Goal: Transaction & Acquisition: Download file/media

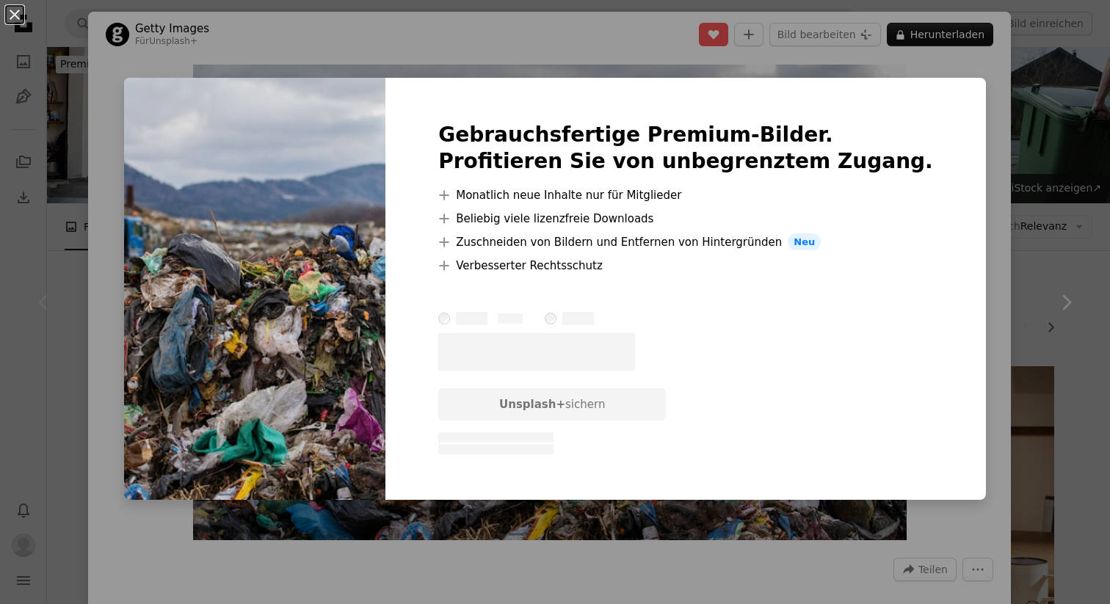
scroll to position [248, 0]
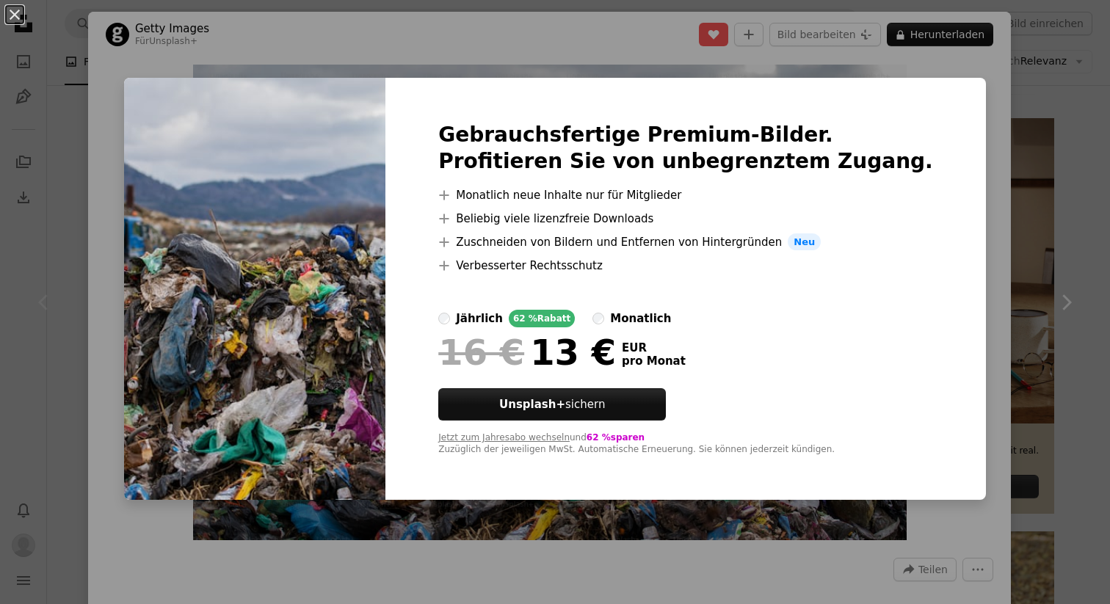
click at [1000, 253] on div "An X shape Gebrauchsfertige Premium-Bilder. Profitieren Sie von unbegrenztem Zu…" at bounding box center [555, 302] width 1110 height 604
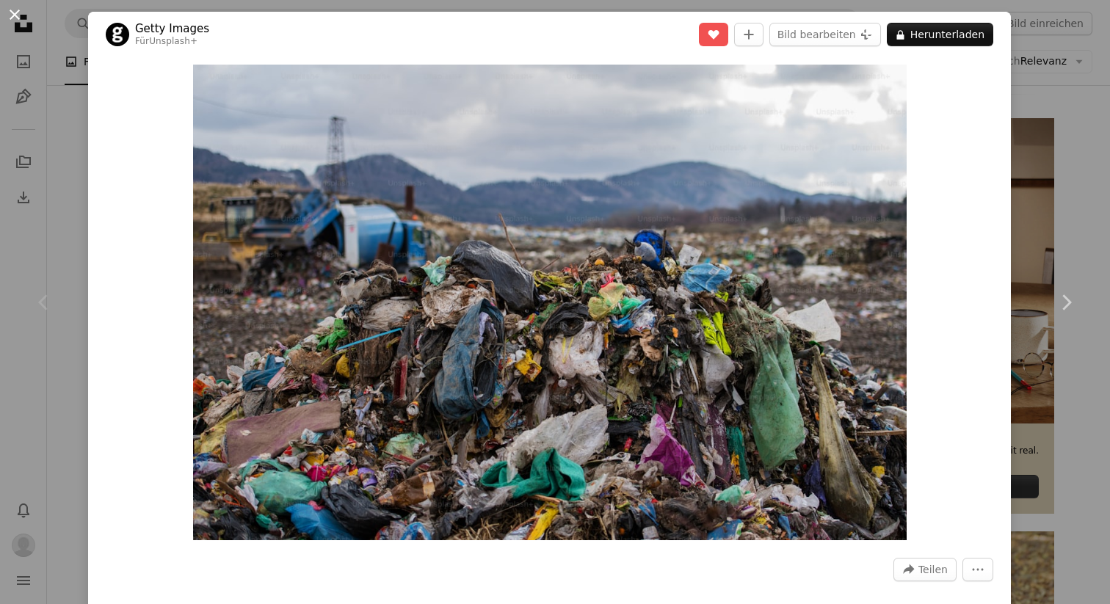
click at [14, 12] on button "An X shape" at bounding box center [15, 15] width 18 height 18
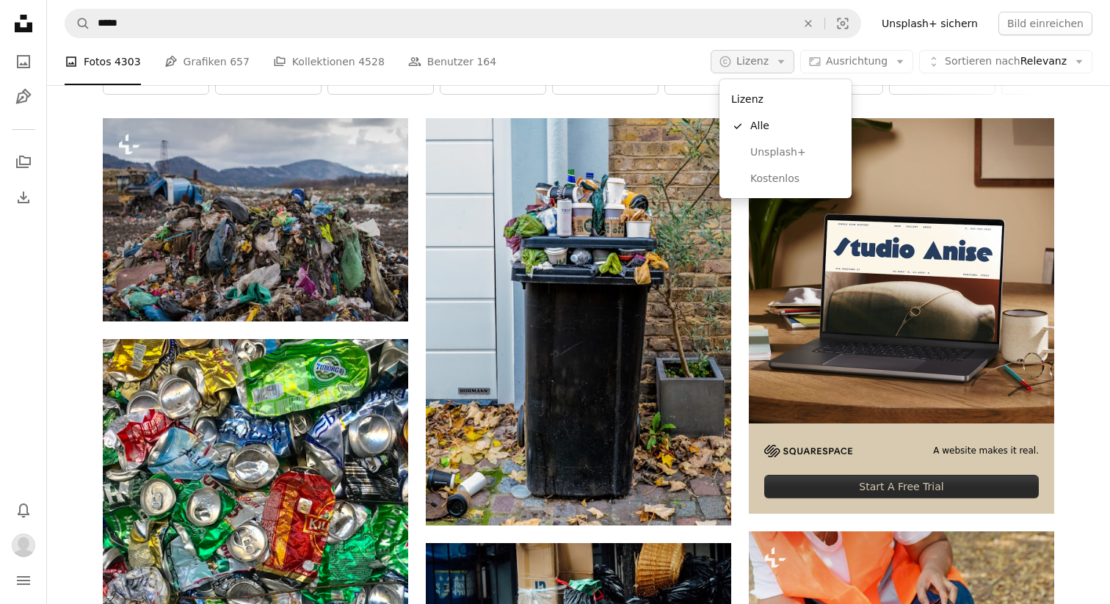
click at [784, 62] on icon "button" at bounding box center [780, 62] width 7 height 4
click at [778, 182] on span "Kostenlos" at bounding box center [795, 179] width 90 height 15
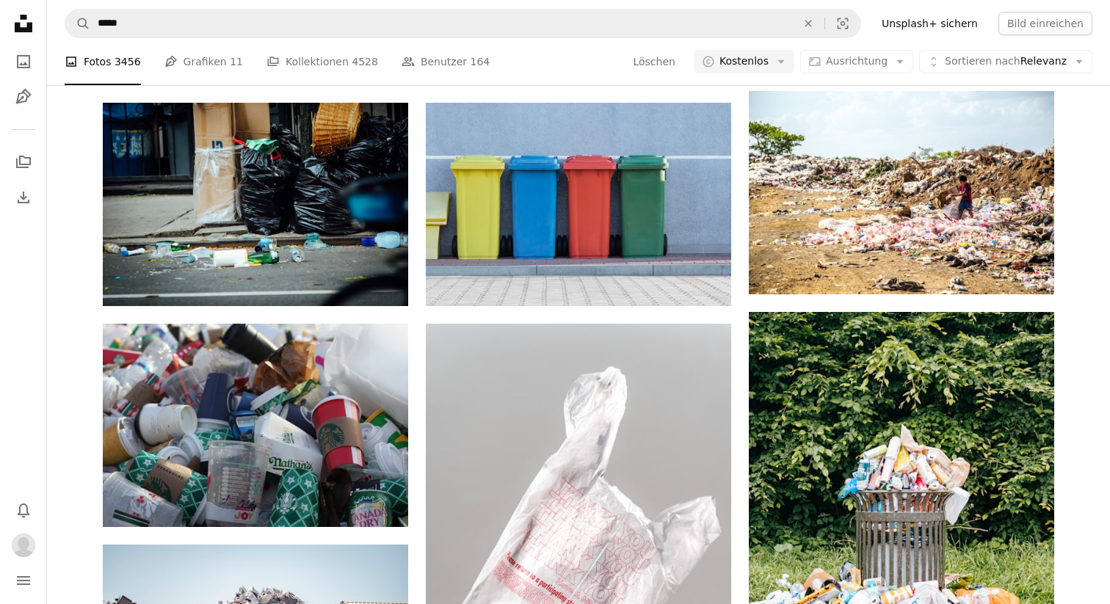
scroll to position [682, 0]
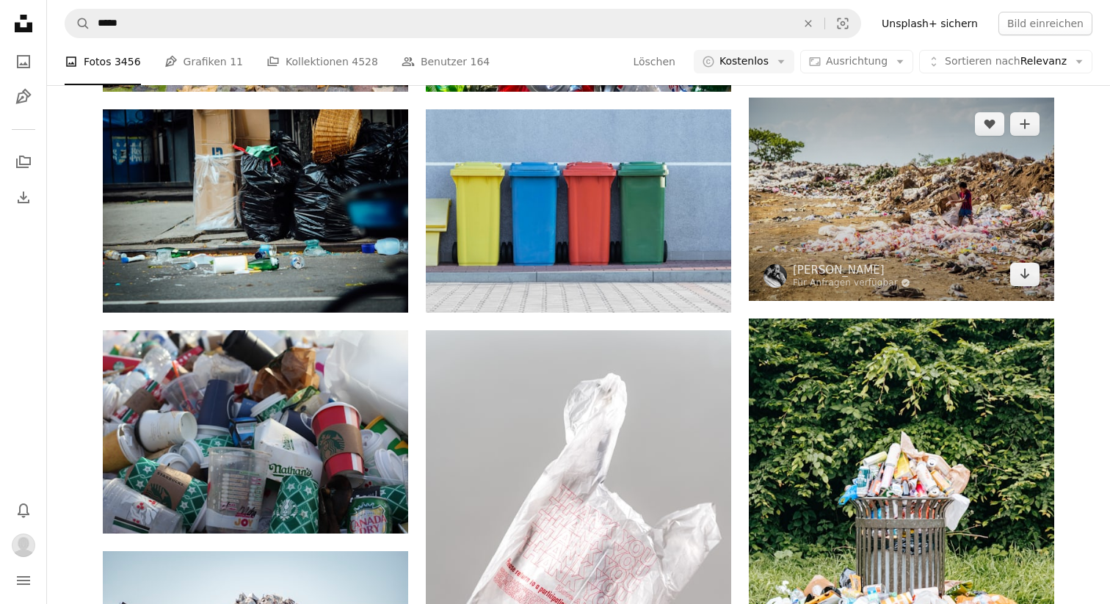
click at [842, 186] on img at bounding box center [901, 199] width 305 height 203
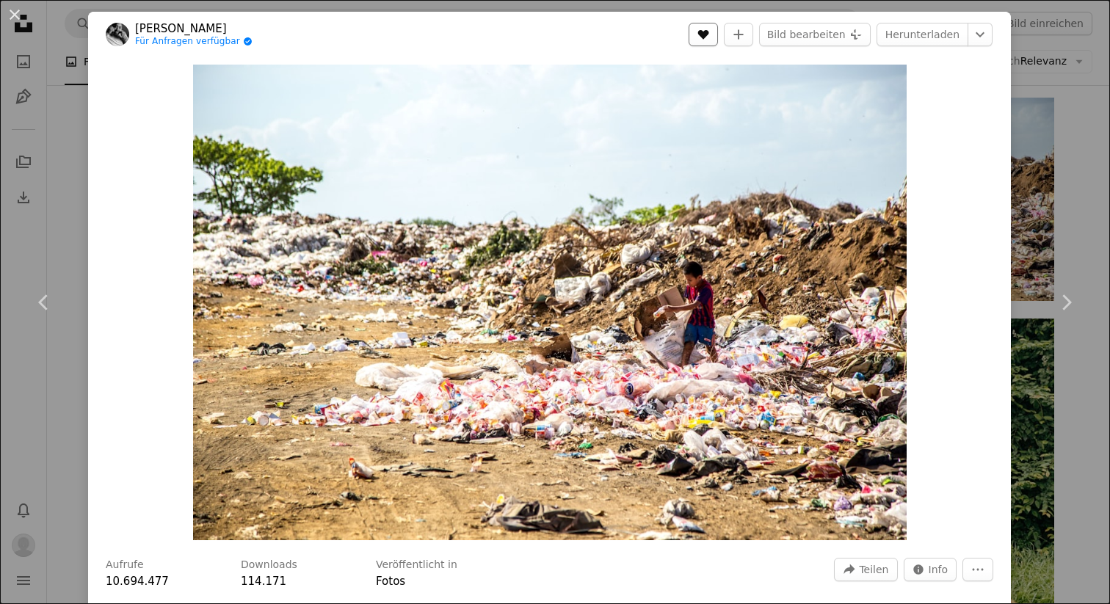
click at [709, 36] on icon "A heart" at bounding box center [703, 35] width 12 height 12
click at [984, 567] on icon "More Actions" at bounding box center [977, 569] width 13 height 13
click at [952, 275] on dialog "An X shape Chevron left Chevron right [PERSON_NAME] Für Anfragen verfügbar A ch…" at bounding box center [555, 302] width 1110 height 604
click at [948, 37] on link "Herunterladen" at bounding box center [923, 34] width 92 height 23
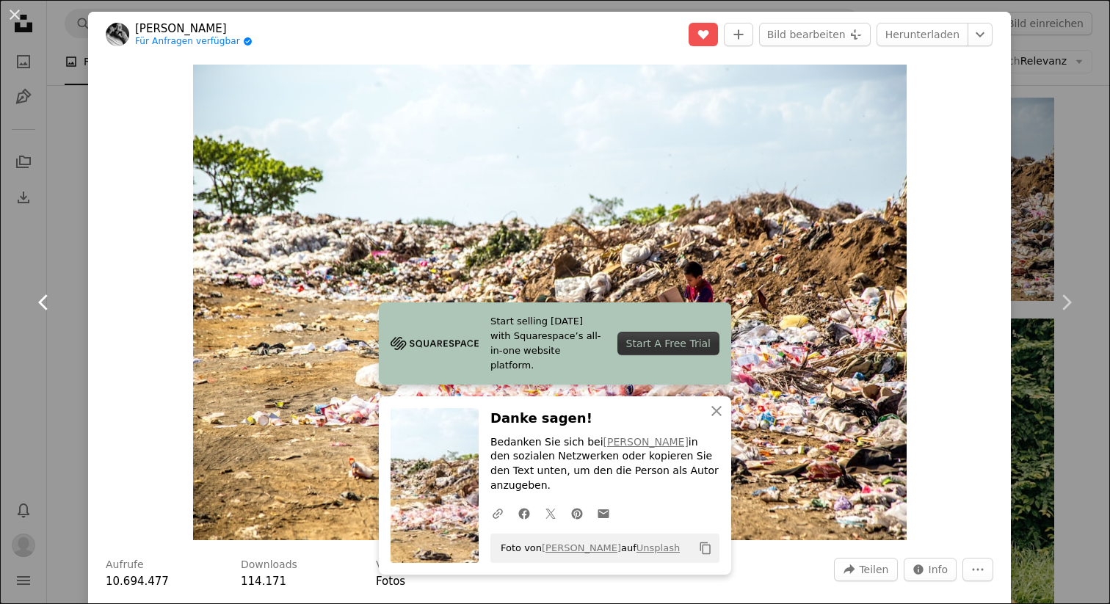
click at [41, 297] on icon "Chevron left" at bounding box center [43, 302] width 23 height 23
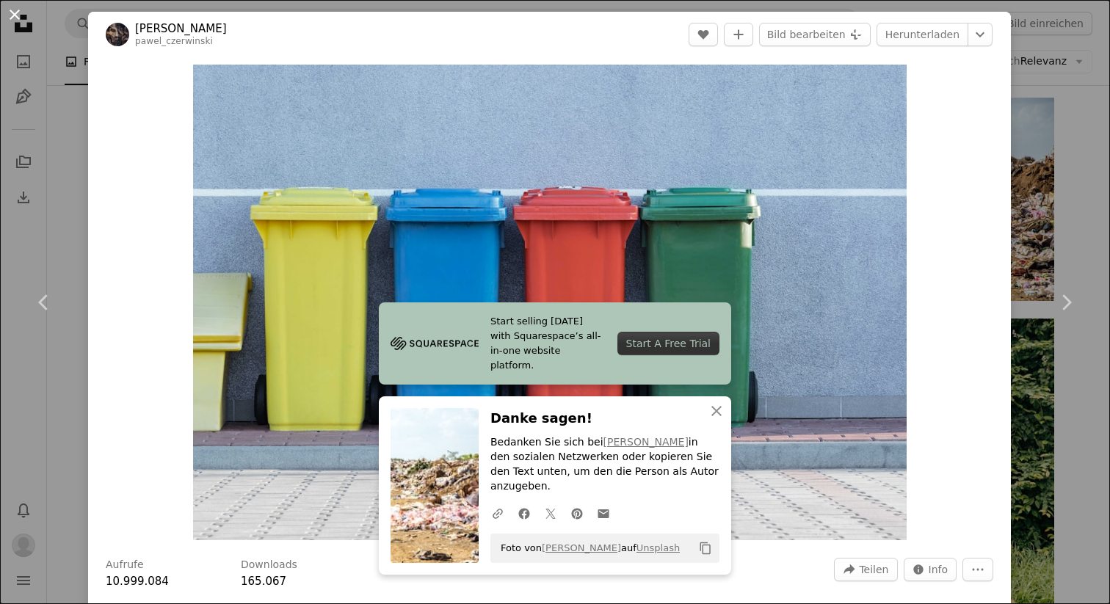
click at [10, 13] on button "An X shape" at bounding box center [15, 15] width 18 height 18
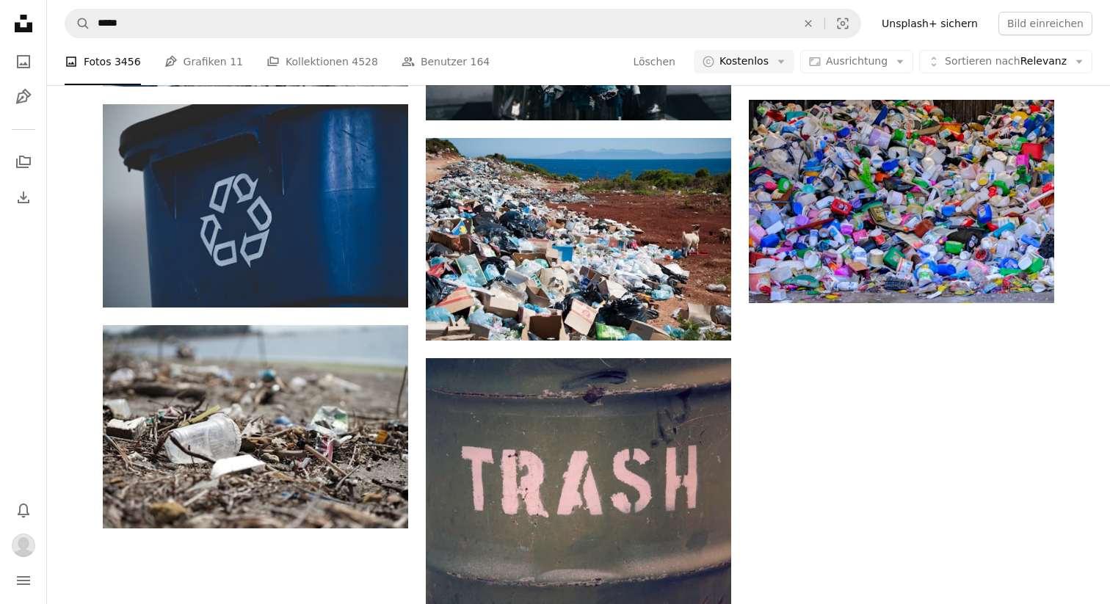
scroll to position [1819, 0]
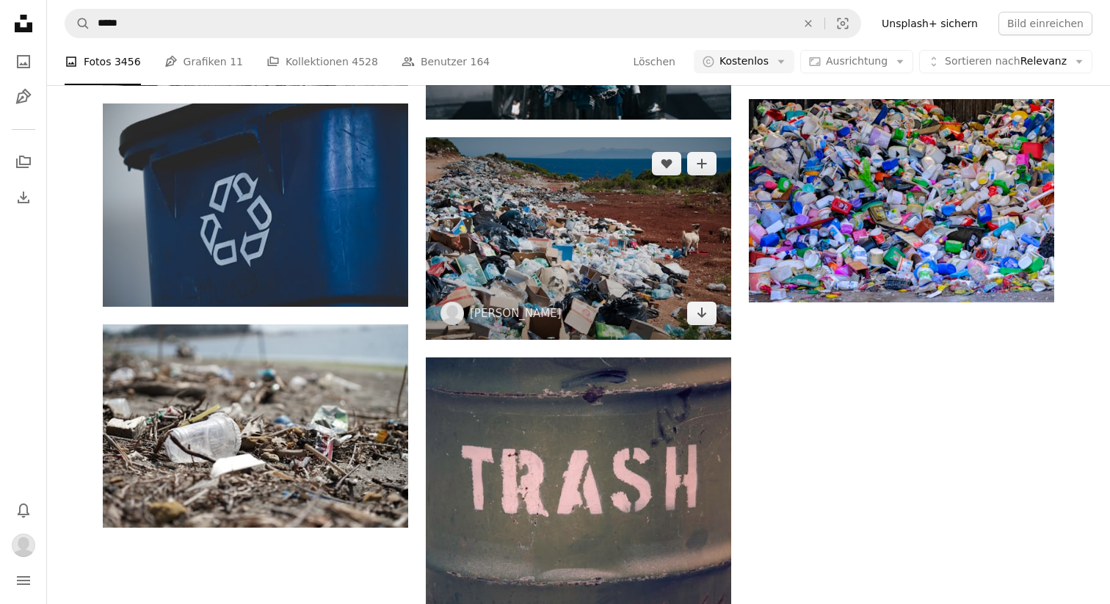
click at [572, 247] on img at bounding box center [578, 238] width 305 height 203
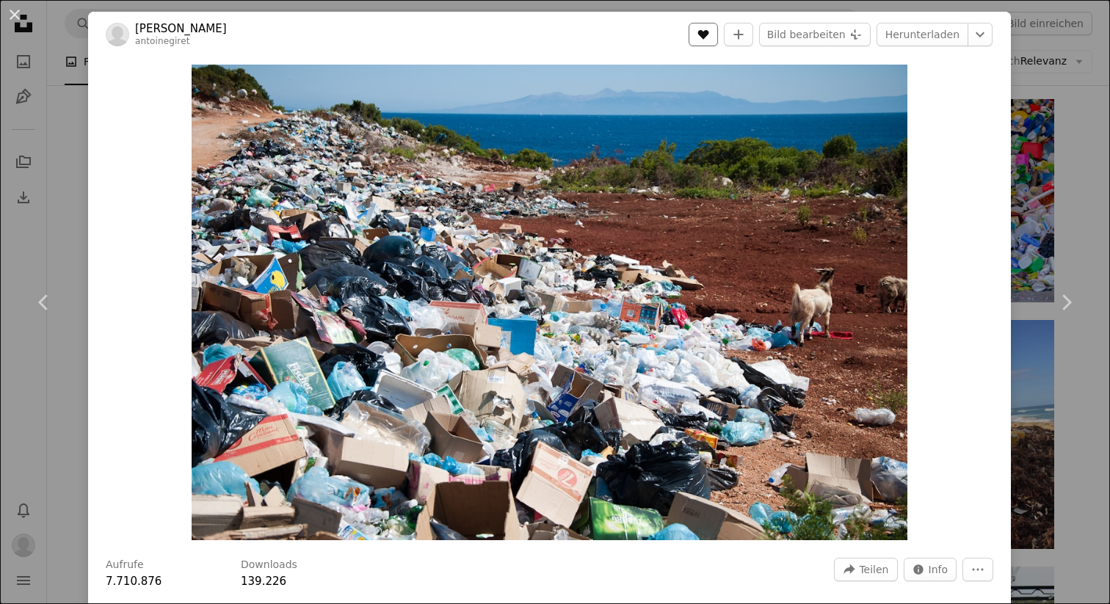
click at [708, 32] on icon "Gefällt mir" at bounding box center [702, 35] width 11 height 10
click at [991, 32] on icon "Chevron down" at bounding box center [979, 35] width 23 height 18
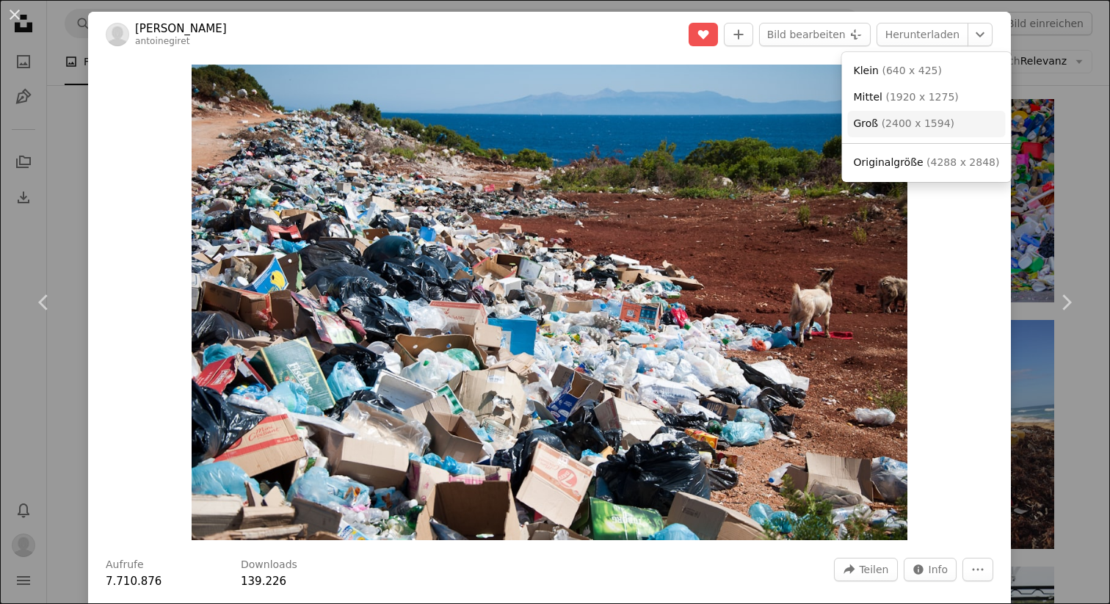
click at [949, 121] on link "Groß ( 2400 x 1594 )" at bounding box center [927, 124] width 158 height 26
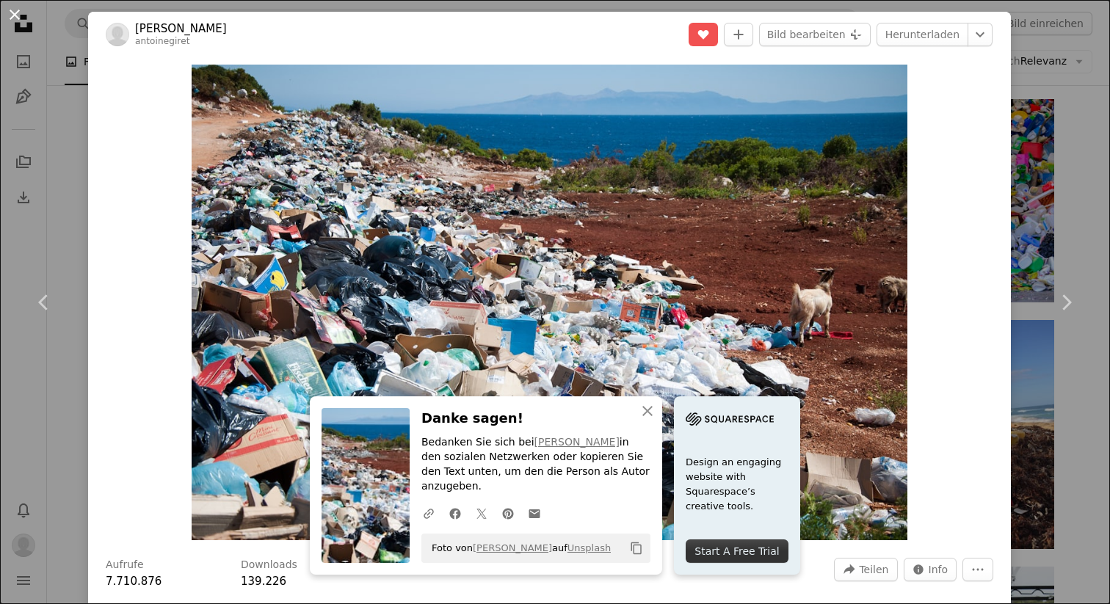
click at [14, 12] on button "An X shape" at bounding box center [15, 15] width 18 height 18
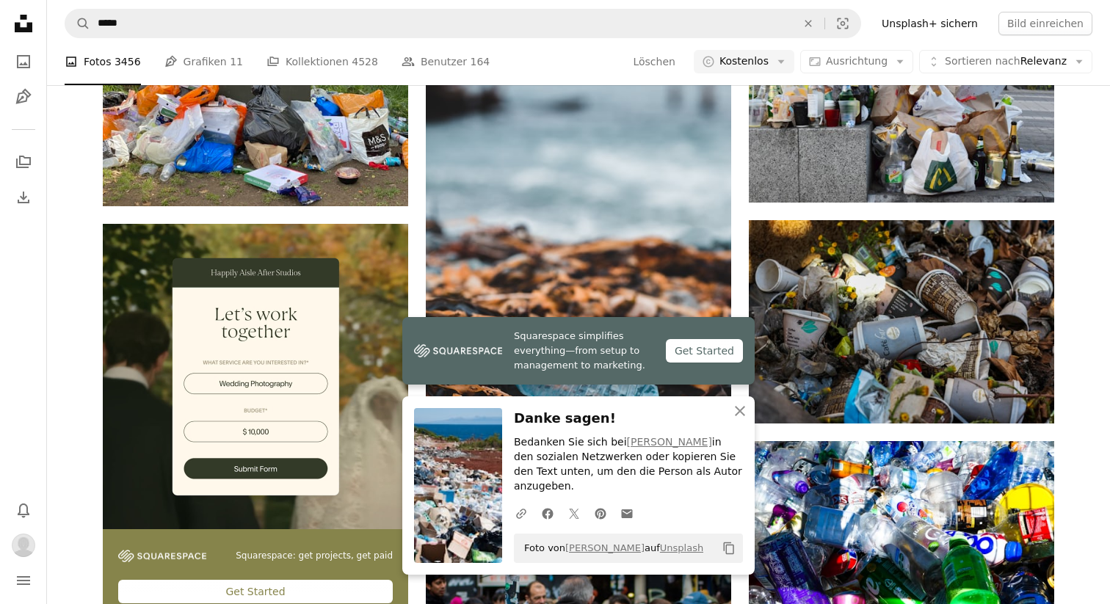
scroll to position [2367, 0]
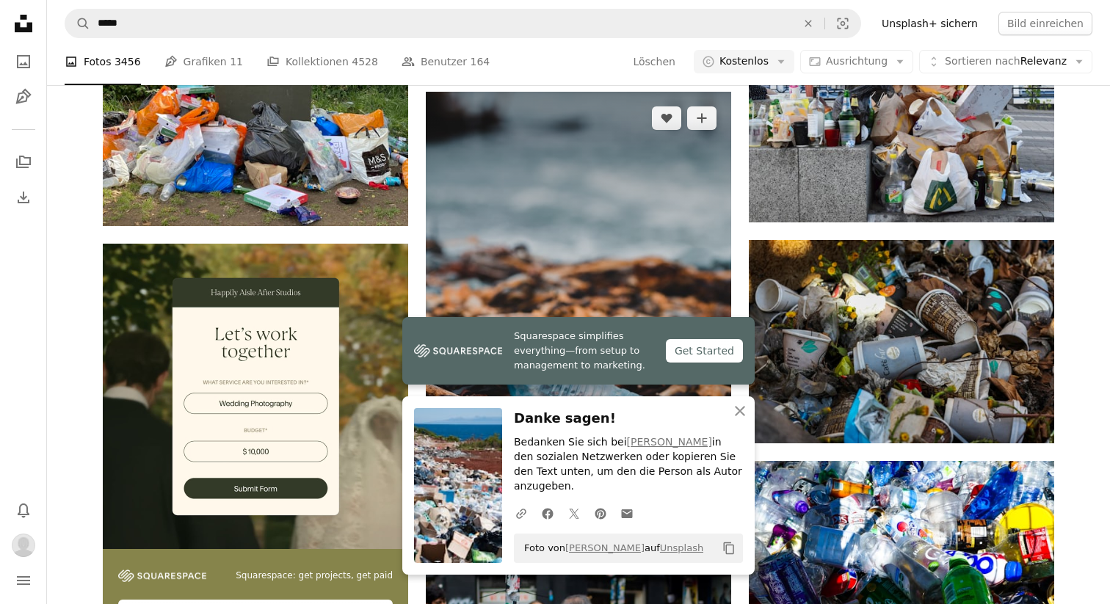
click at [612, 163] on img at bounding box center [578, 321] width 305 height 458
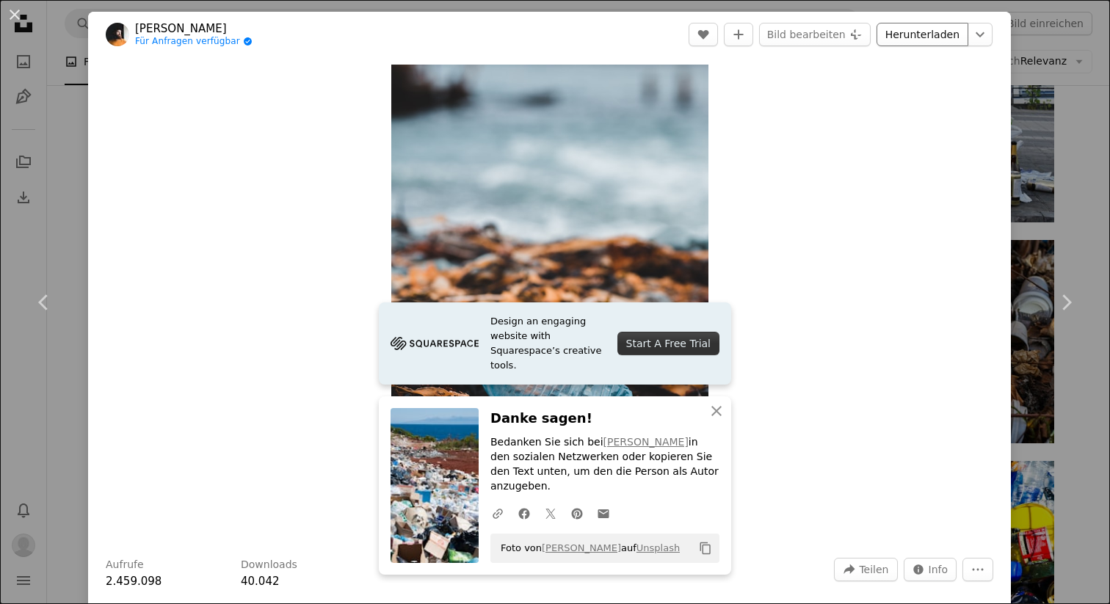
click at [937, 37] on link "Herunterladen" at bounding box center [923, 34] width 92 height 23
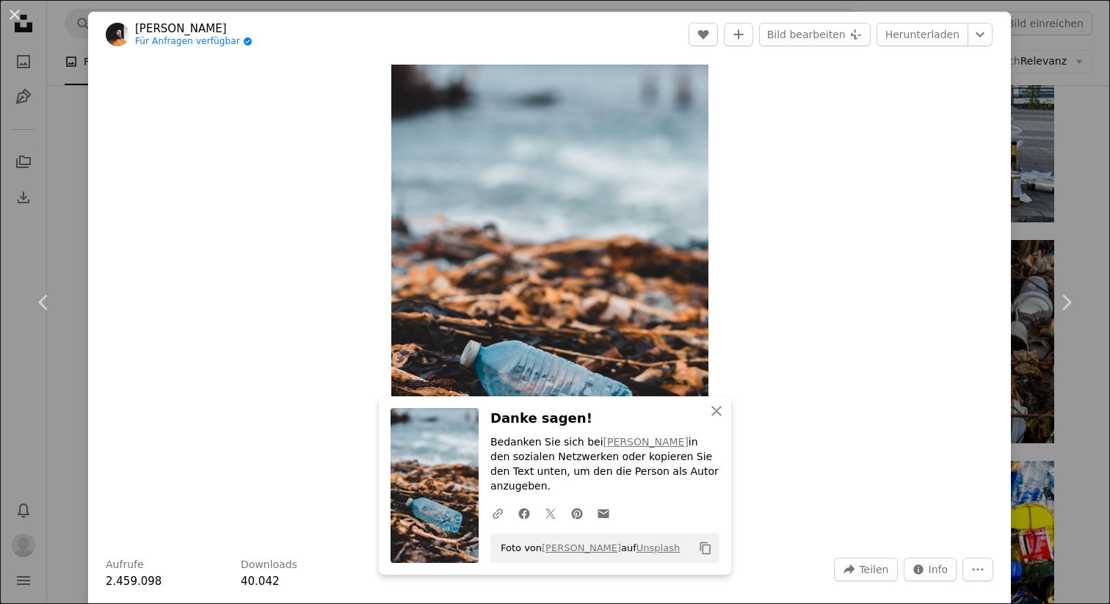
click at [946, 326] on div "Zoom in" at bounding box center [549, 302] width 923 height 490
click at [12, 13] on button "An X shape" at bounding box center [15, 15] width 18 height 18
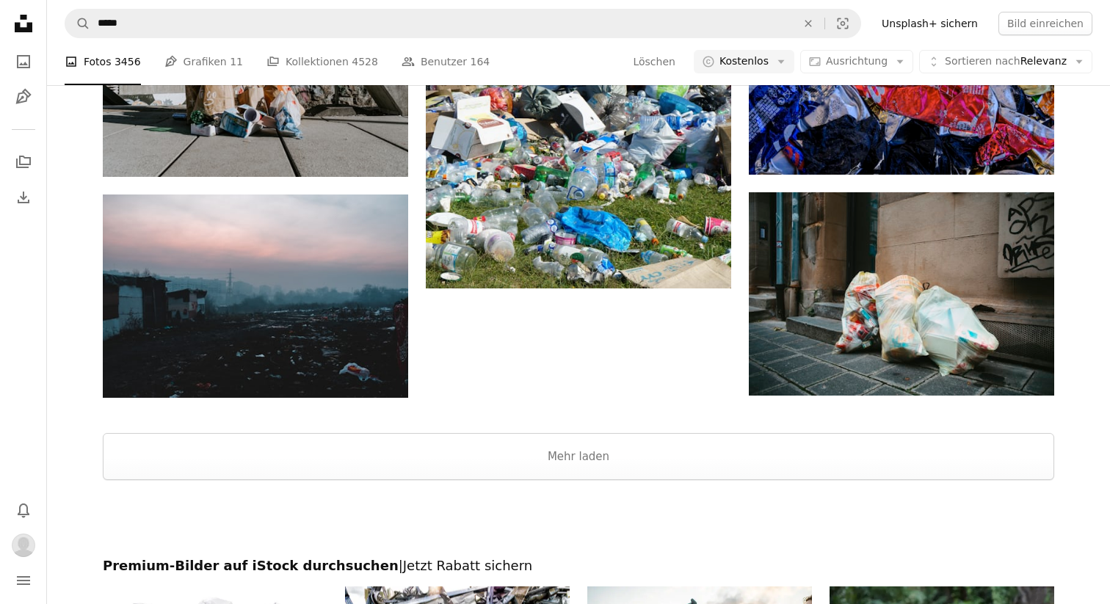
scroll to position [4234, 0]
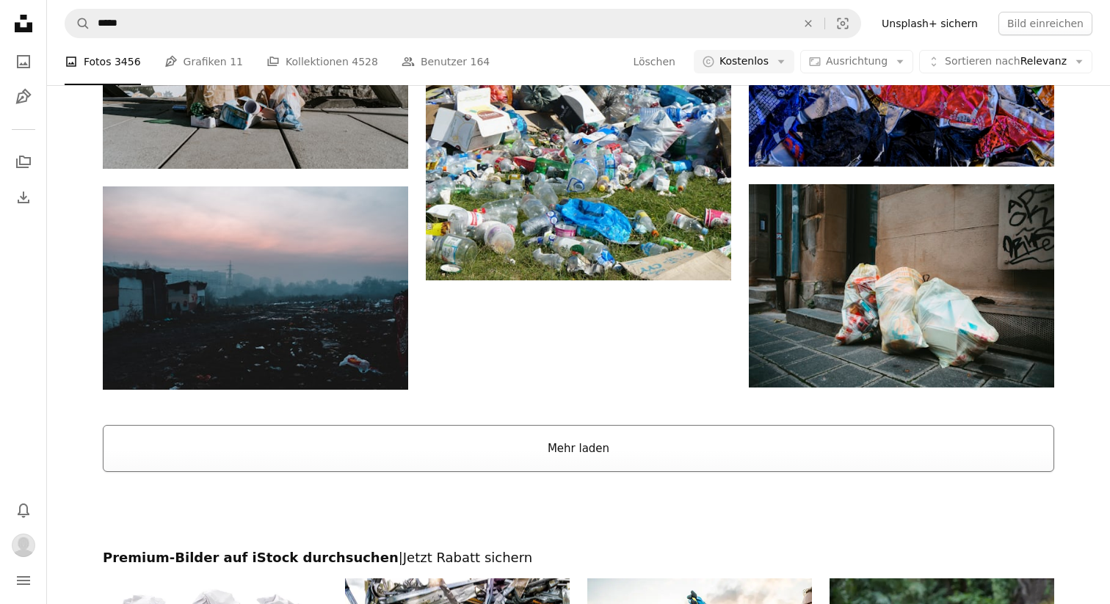
click at [590, 450] on button "Mehr laden" at bounding box center [578, 448] width 951 height 47
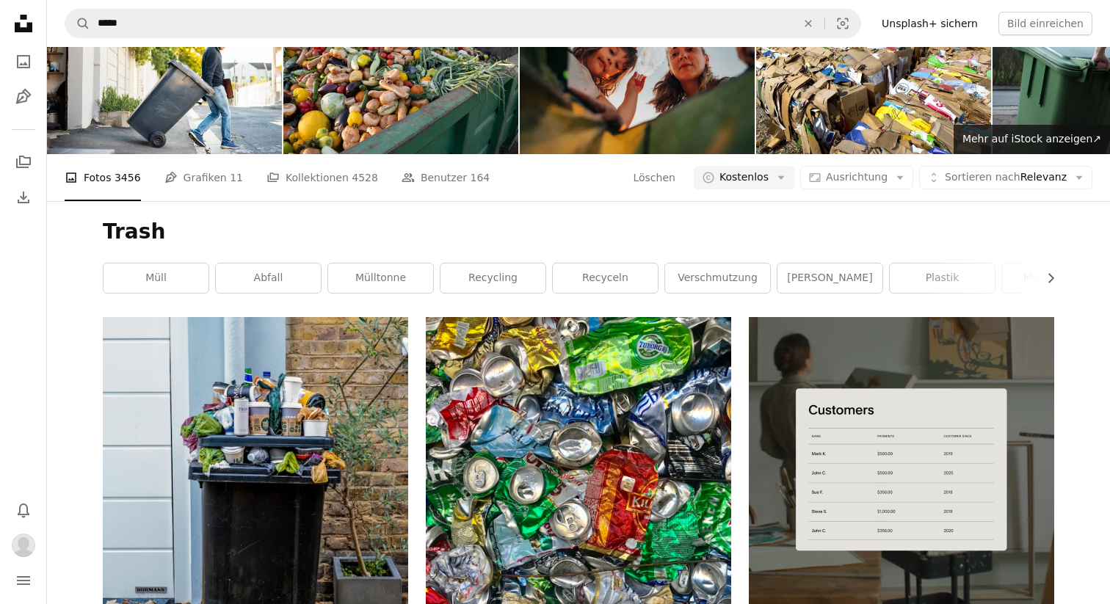
scroll to position [0, 0]
